Goal: Find specific page/section: Find specific page/section

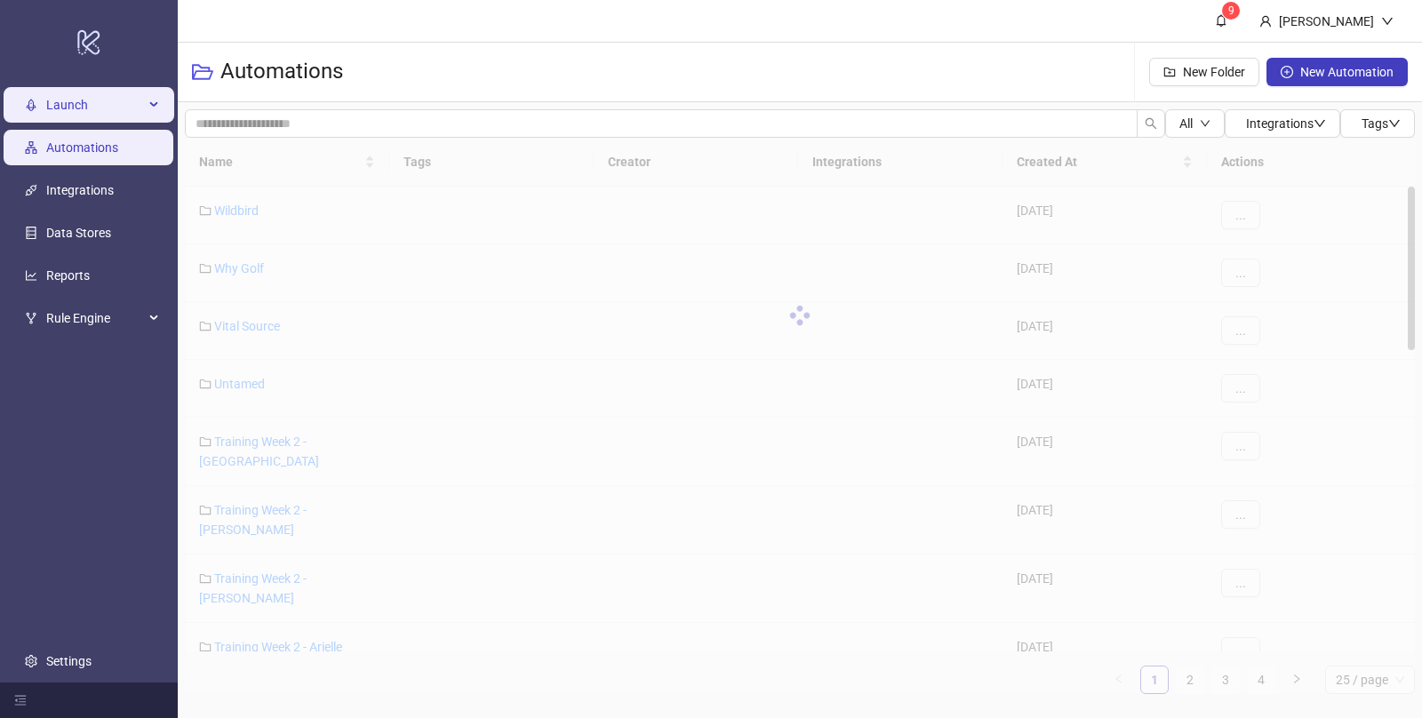
click at [107, 100] on span "Launch" at bounding box center [95, 105] width 98 height 36
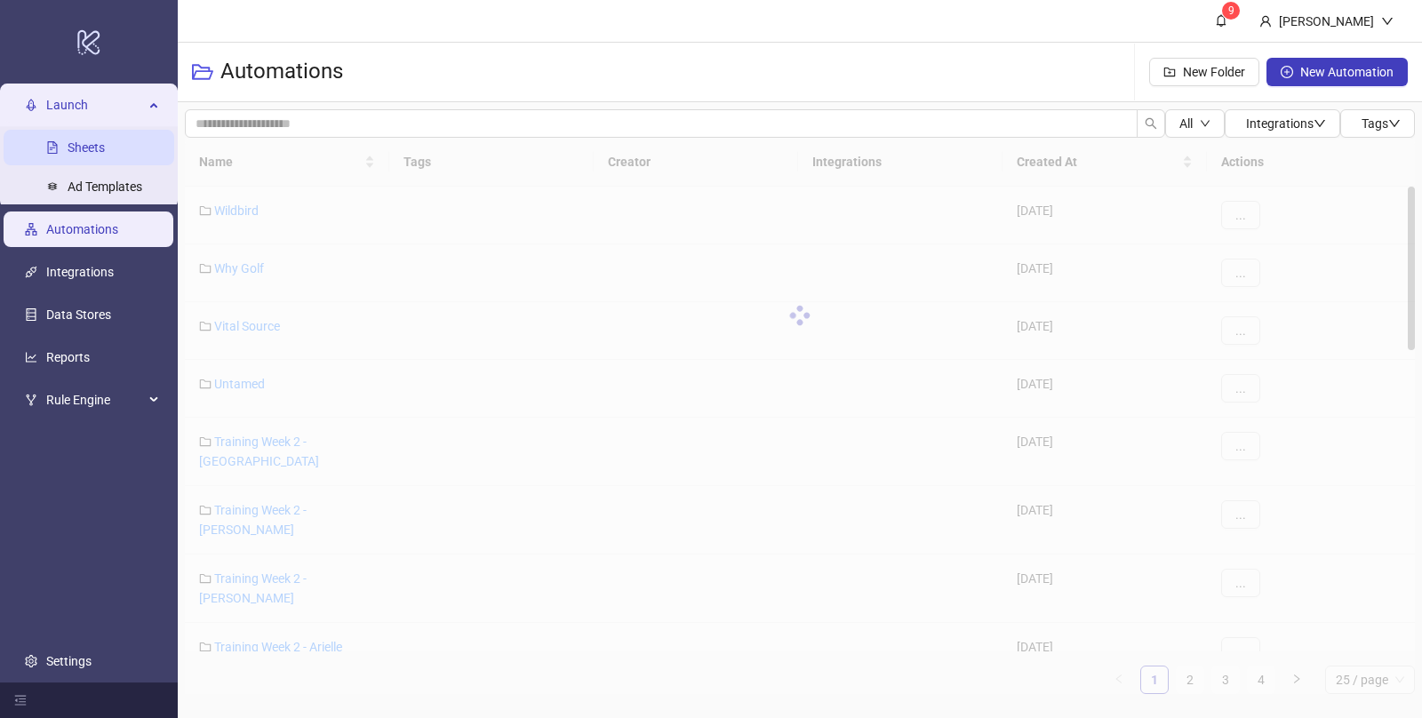
click at [99, 142] on link "Sheets" at bounding box center [86, 147] width 37 height 14
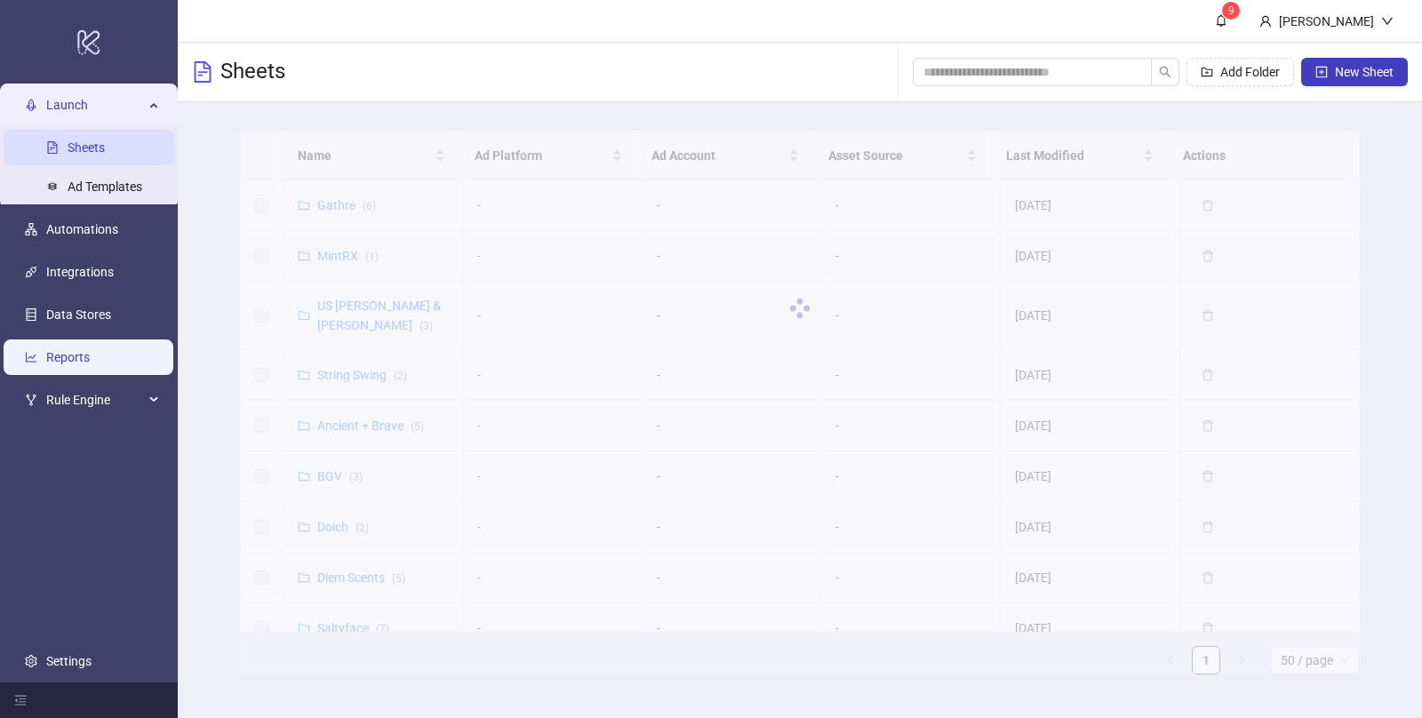
click at [71, 358] on link "Reports" at bounding box center [68, 357] width 44 height 14
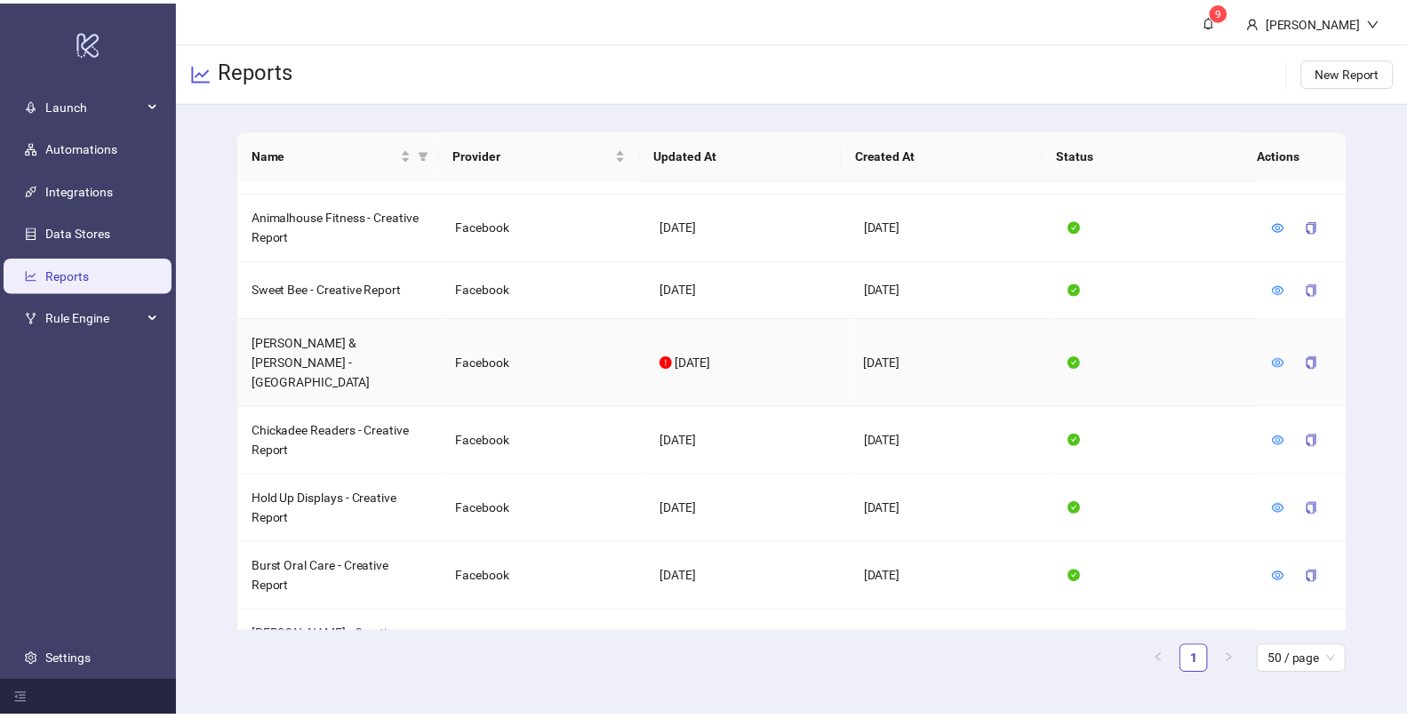
scroll to position [1070, 0]
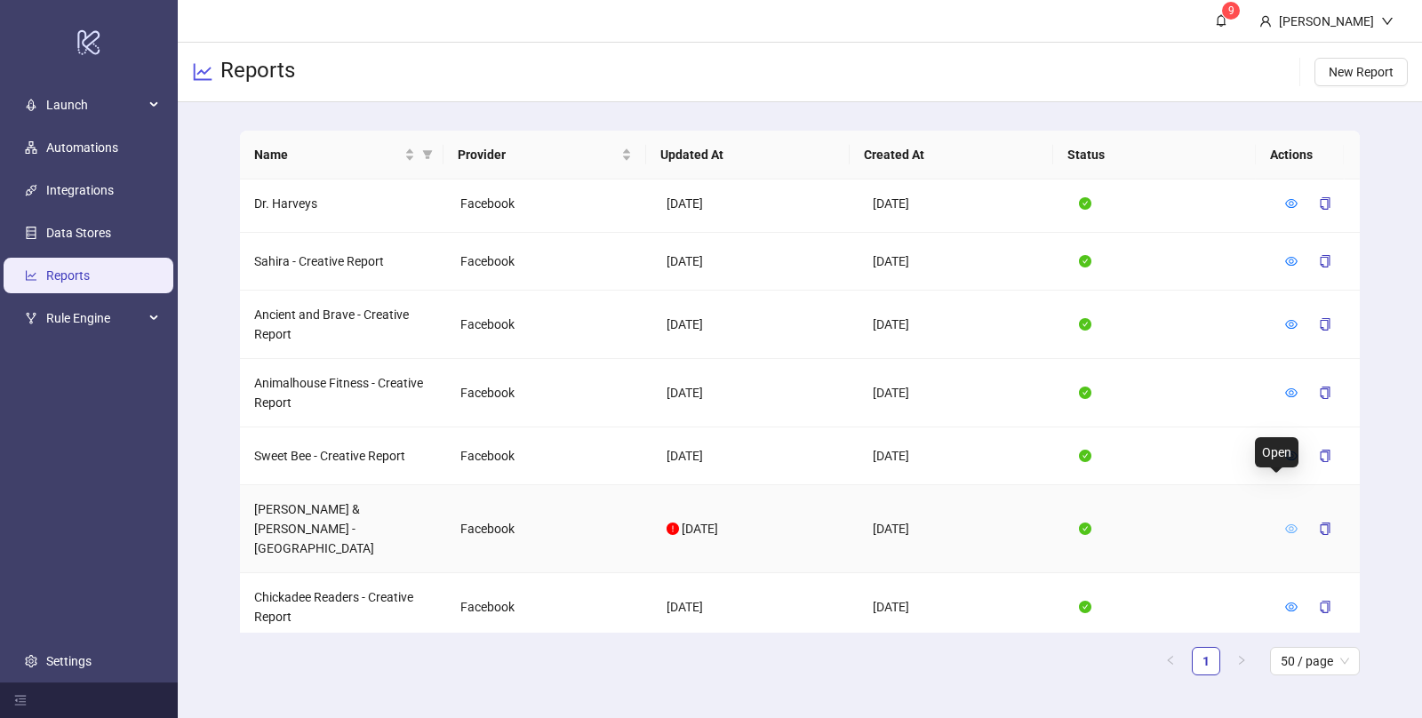
click at [1285, 523] on icon "eye" at bounding box center [1291, 529] width 12 height 12
